Goal: Information Seeking & Learning: Learn about a topic

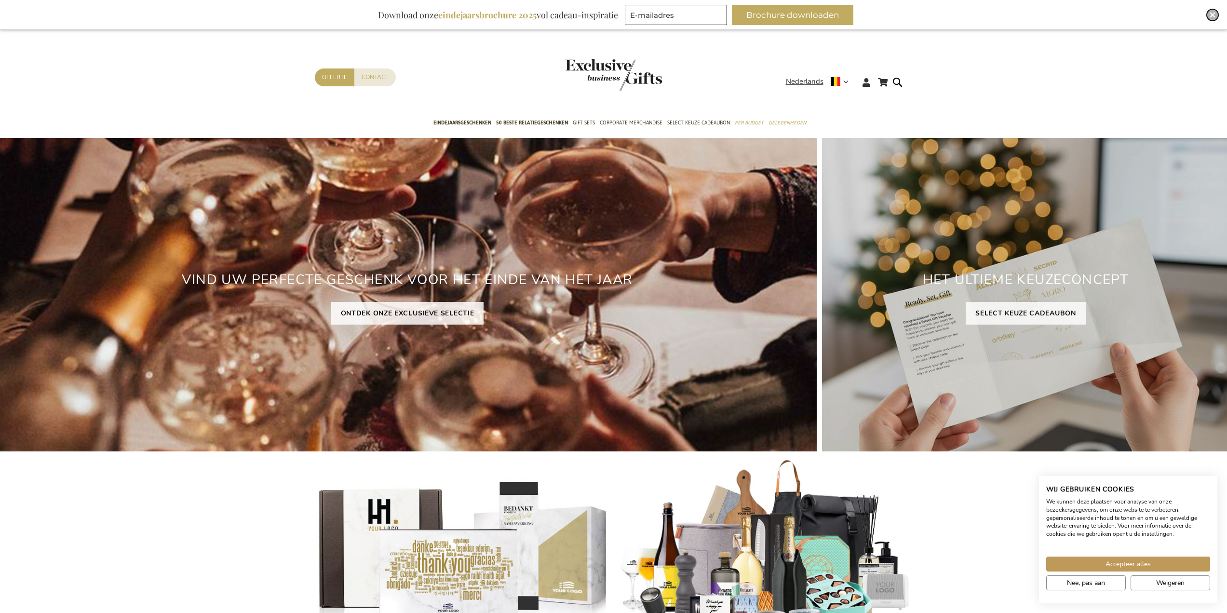
click at [1216, 16] on div "Close" at bounding box center [1213, 15] width 12 height 12
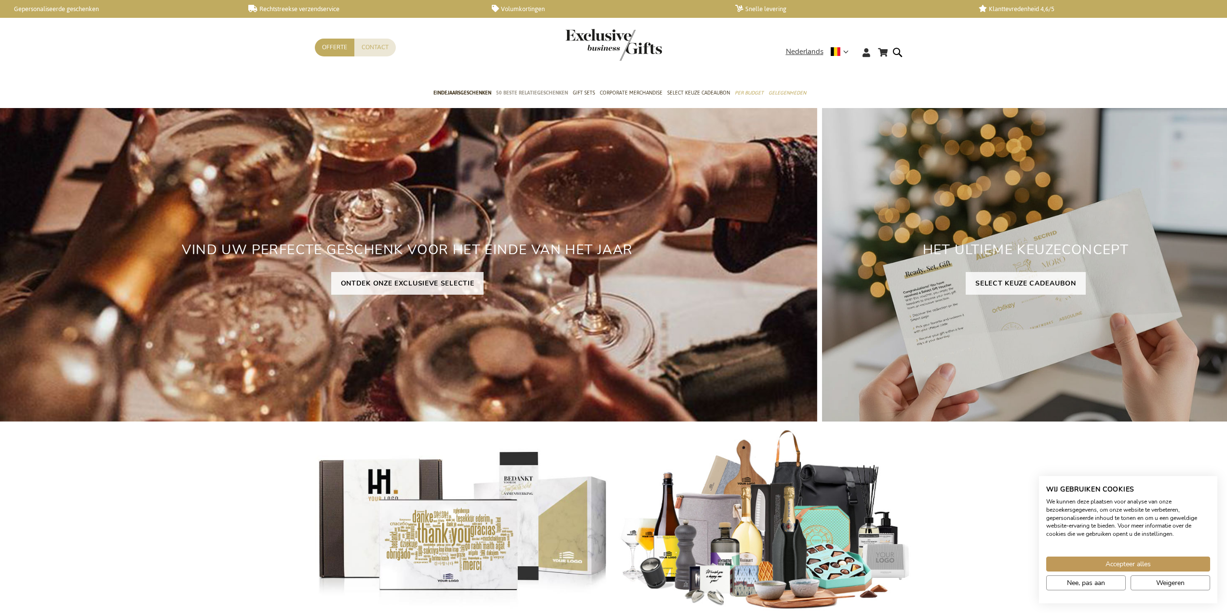
click at [541, 95] on span "50 beste relatiegeschenken" at bounding box center [532, 93] width 72 height 10
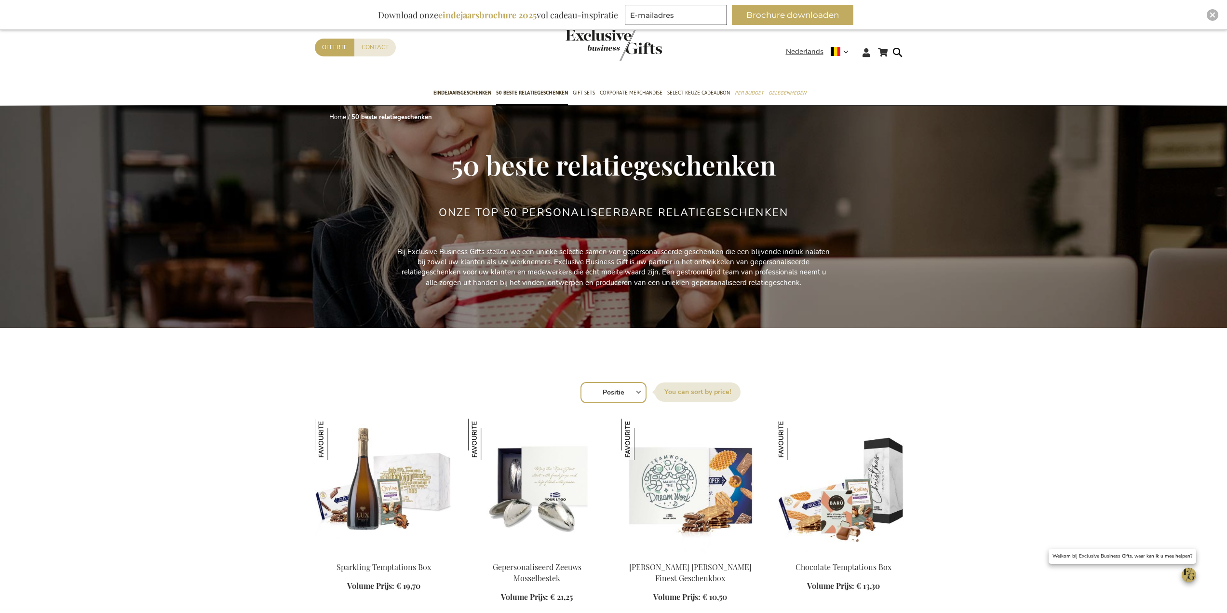
click at [619, 385] on select "Positie Best Sellers Meest bekeken Nieuw Biggest Saving Price: low to high Pric…" at bounding box center [614, 392] width 66 height 21
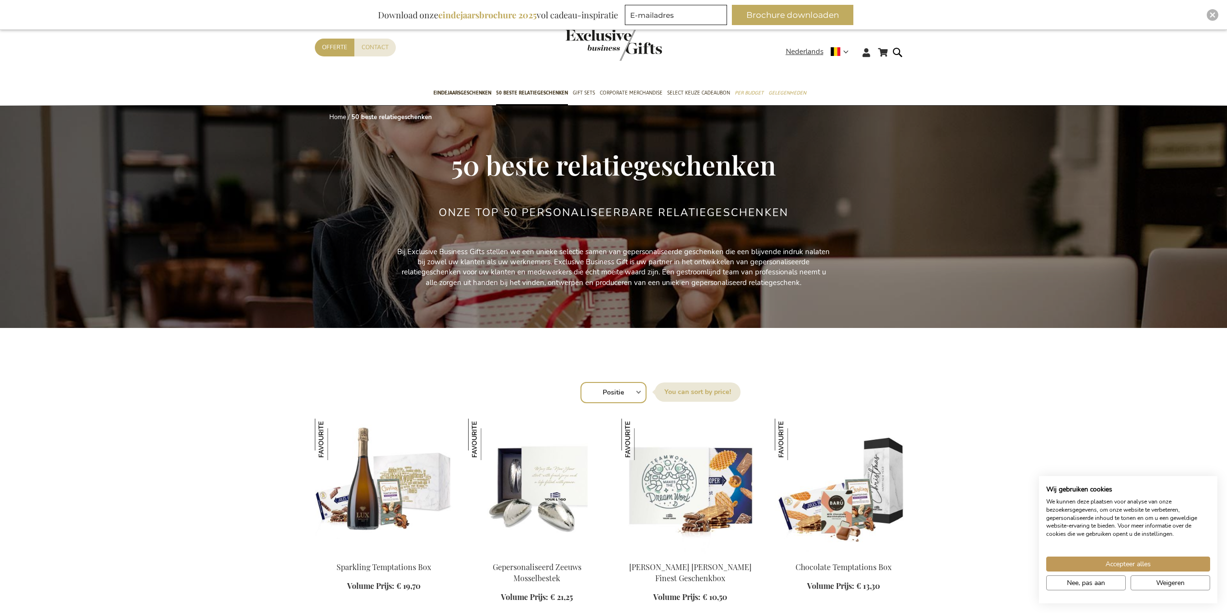
select select "new"
click at [581, 382] on select "Positie Best Sellers Meest bekeken Nieuw Biggest Saving Price: low to high Pric…" at bounding box center [614, 392] width 66 height 21
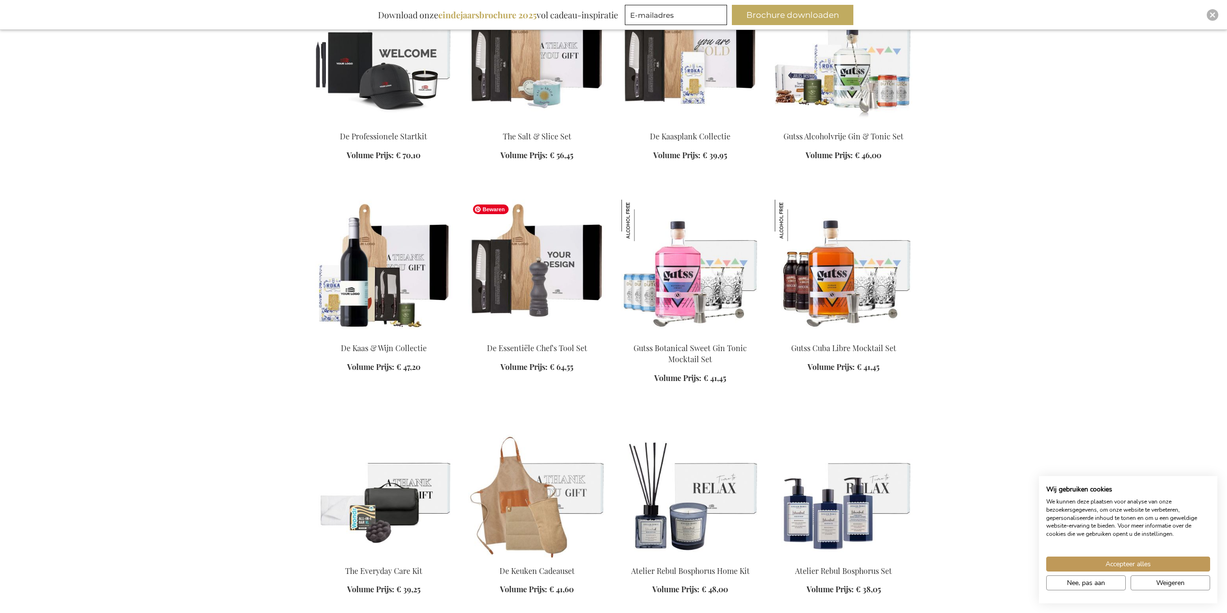
scroll to position [675, 0]
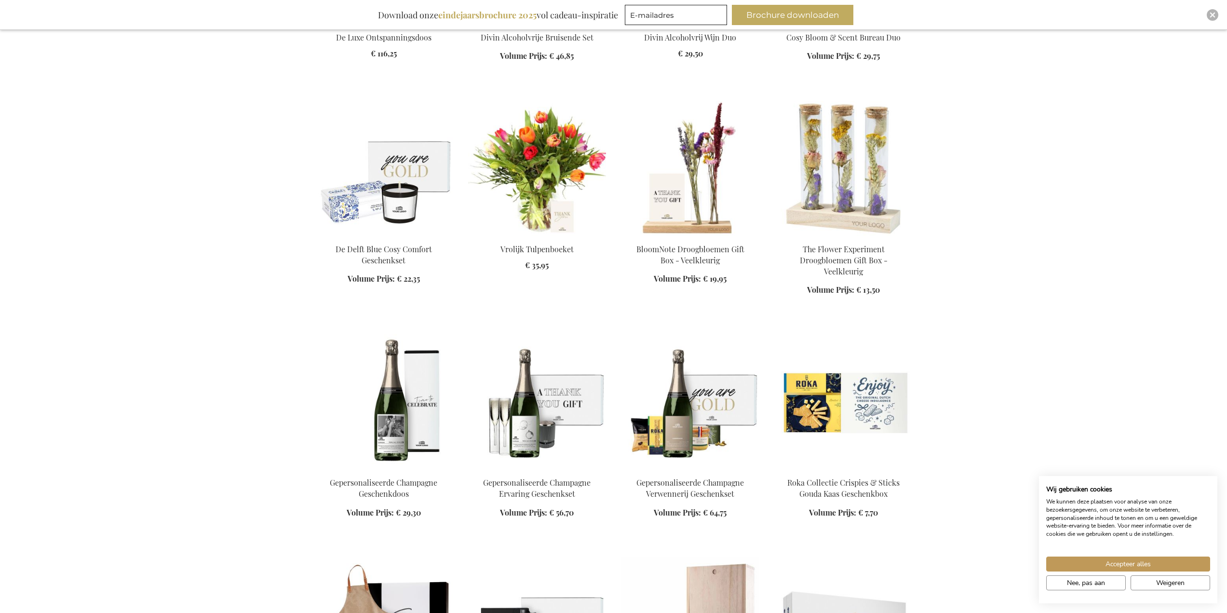
scroll to position [1447, 0]
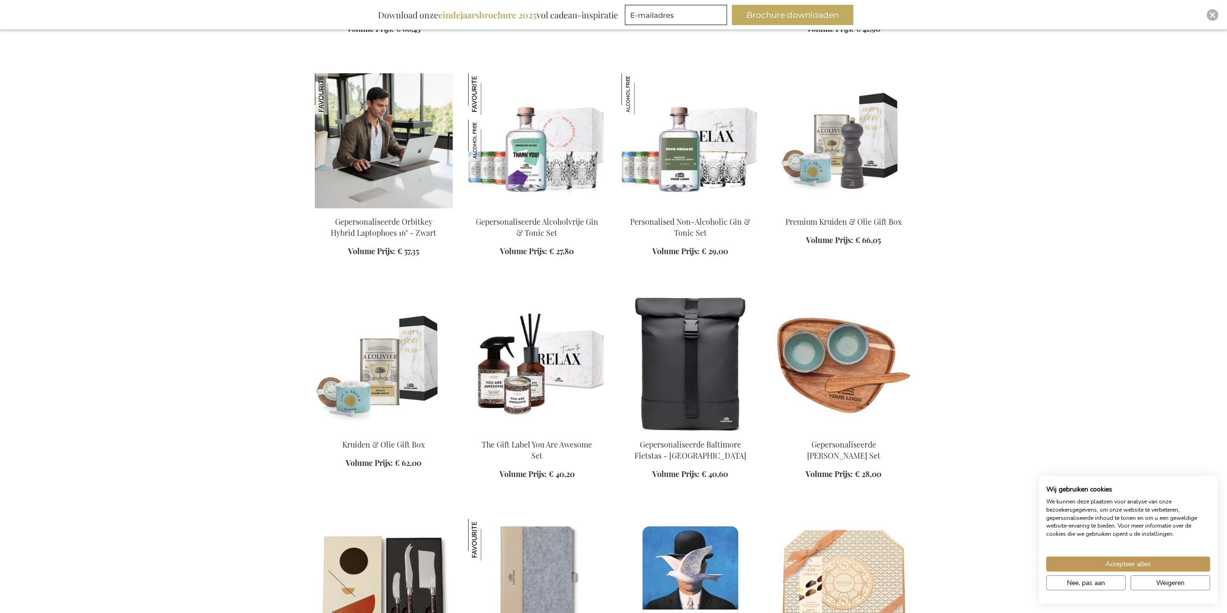
scroll to position [3666, 0]
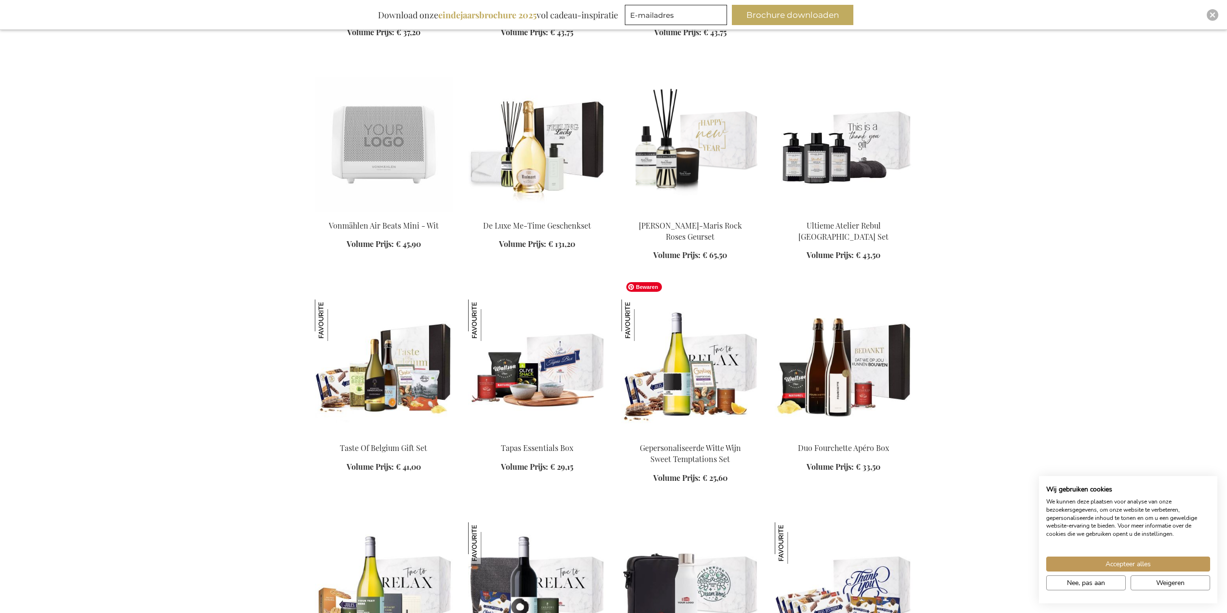
scroll to position [5450, 0]
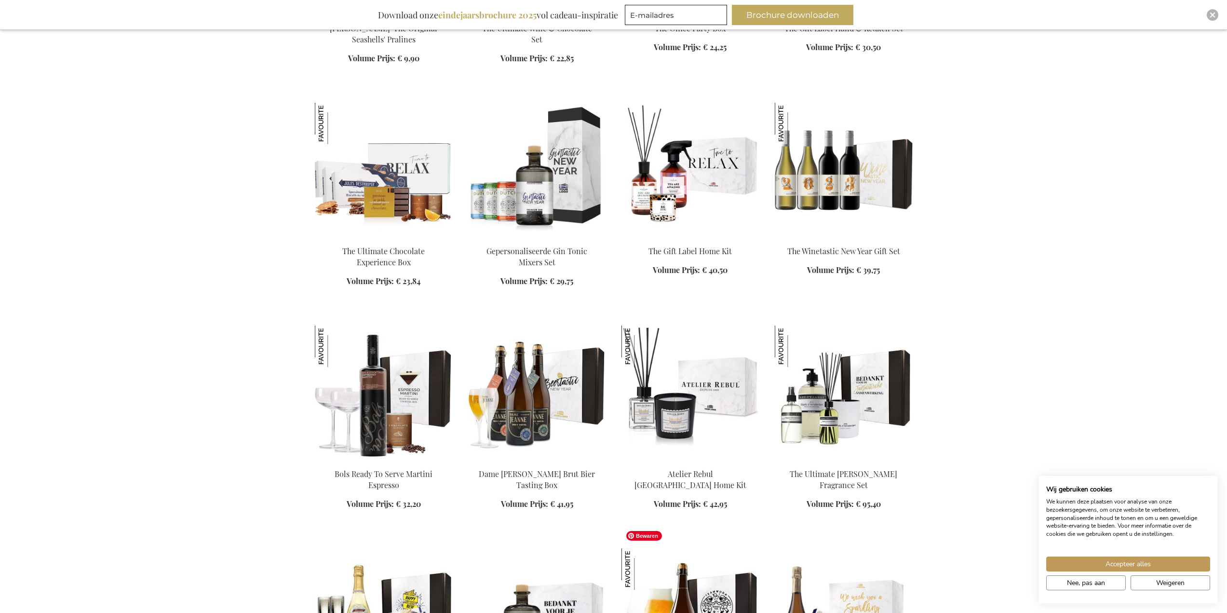
scroll to position [7186, 0]
